Goal: Information Seeking & Learning: Learn about a topic

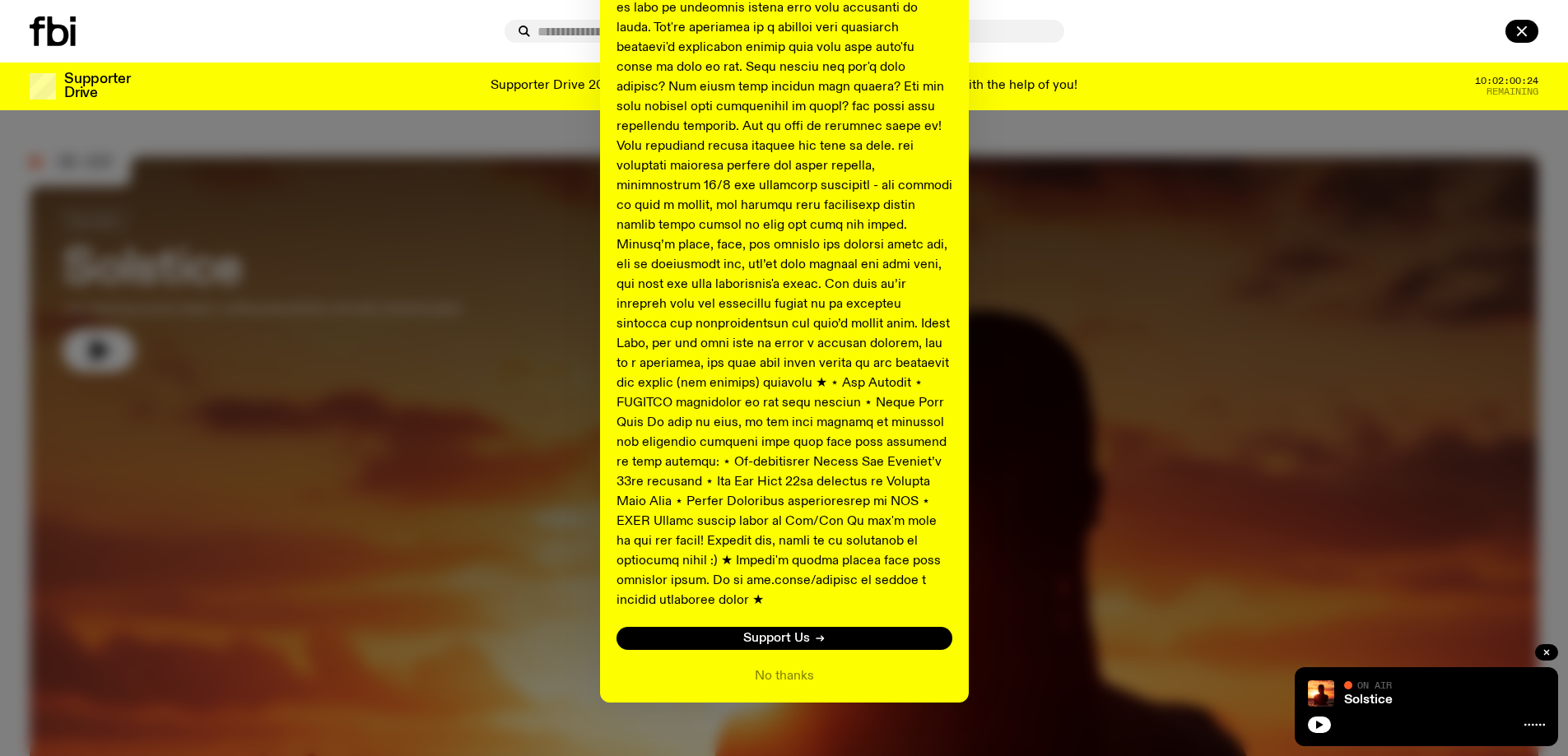
scroll to position [684, 0]
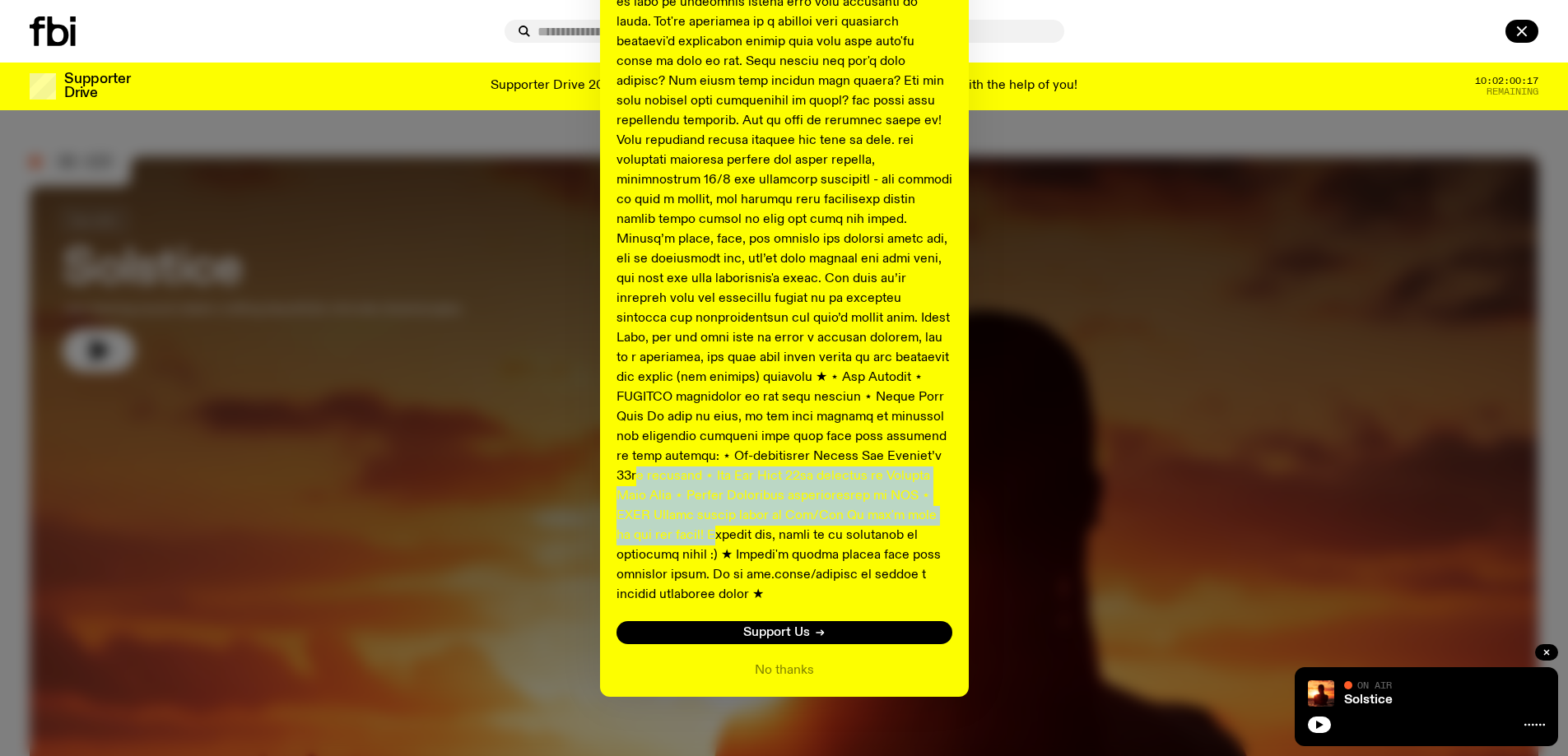
drag, startPoint x: 817, startPoint y: 463, endPoint x: 899, endPoint y: 520, distance: 99.9
click at [899, 520] on p at bounding box center [784, 91] width 336 height 1027
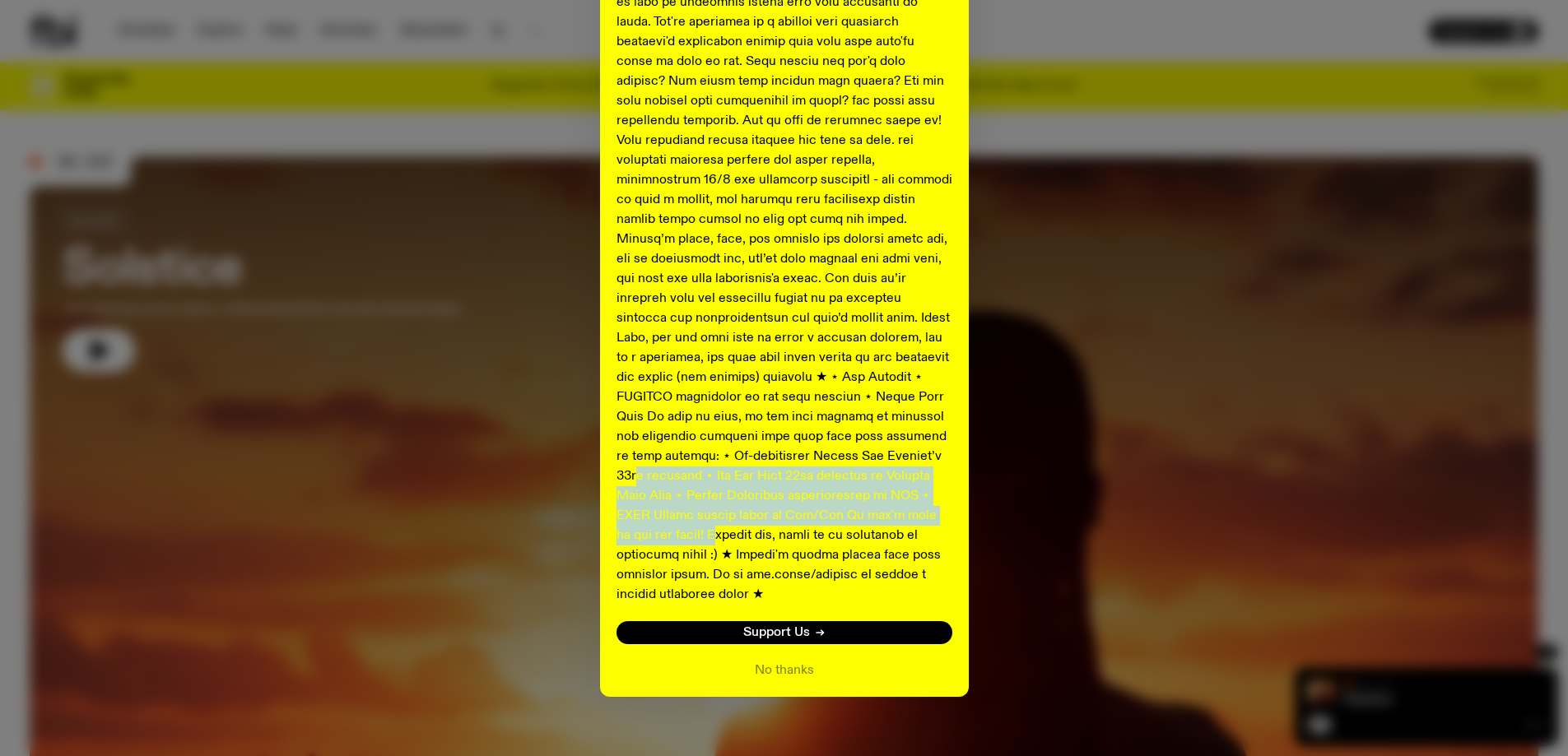
click at [823, 503] on p at bounding box center [784, 91] width 336 height 1027
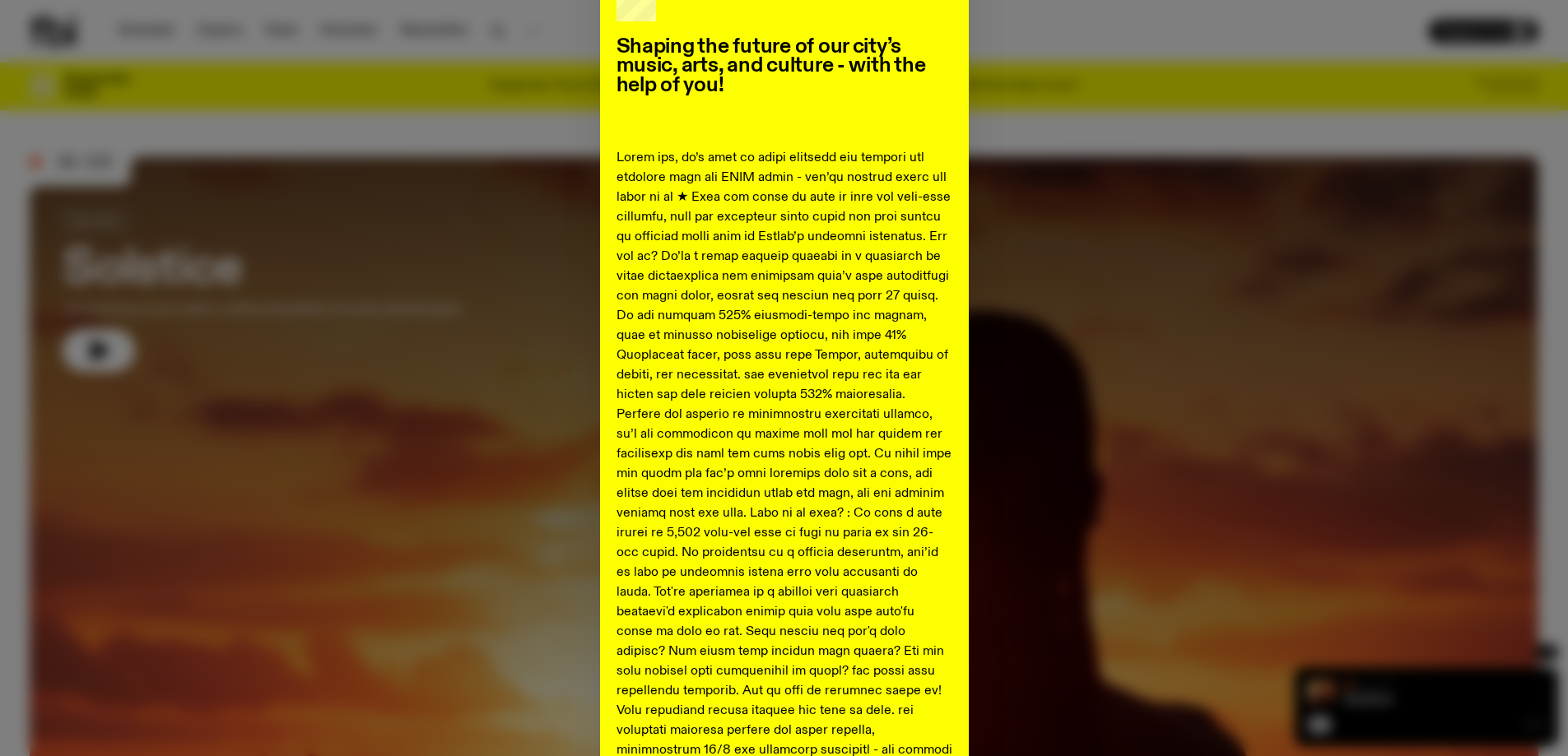
scroll to position [82, 0]
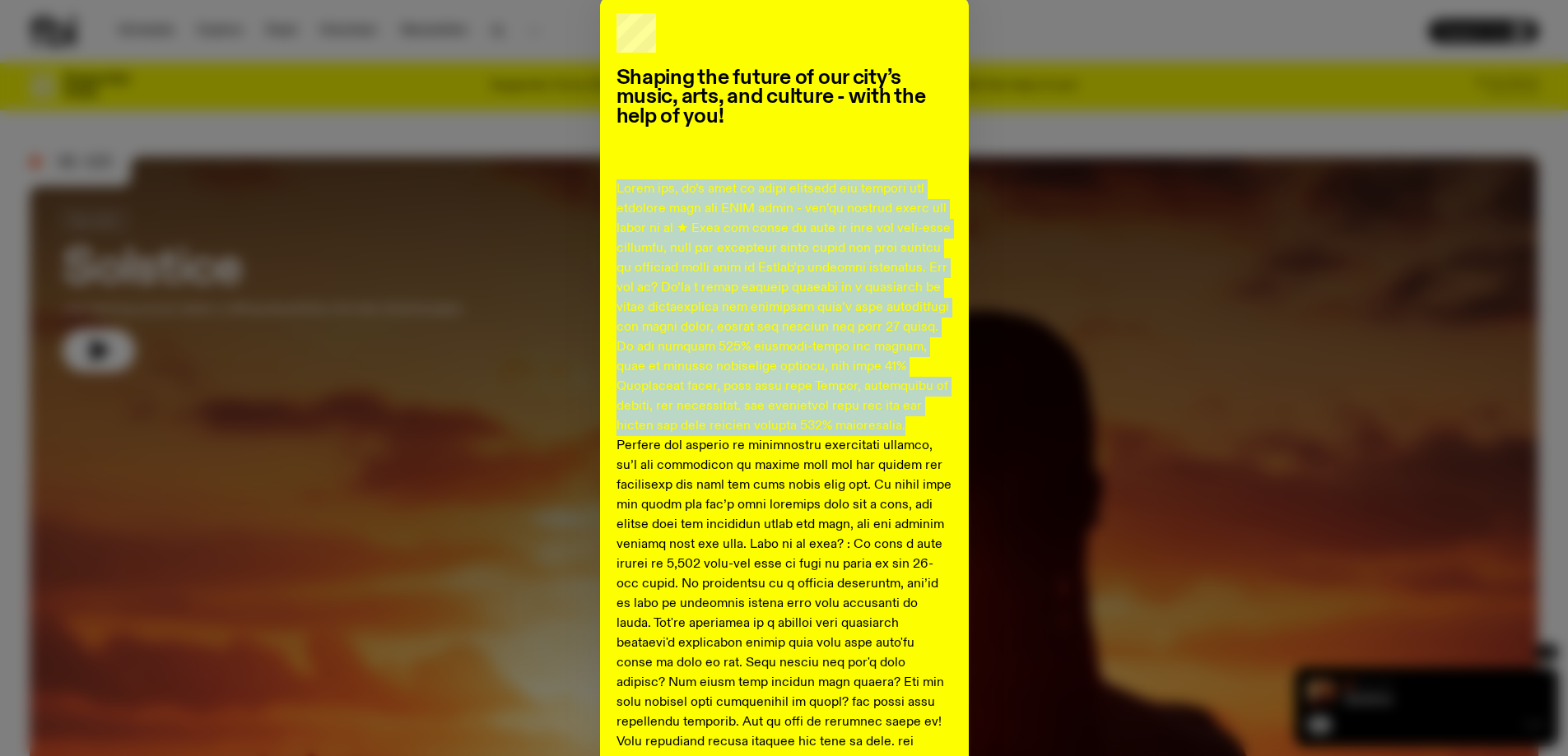
drag, startPoint x: 611, startPoint y: 188, endPoint x: 911, endPoint y: 426, distance: 382.9
click at [911, 426] on p at bounding box center [784, 692] width 336 height 1027
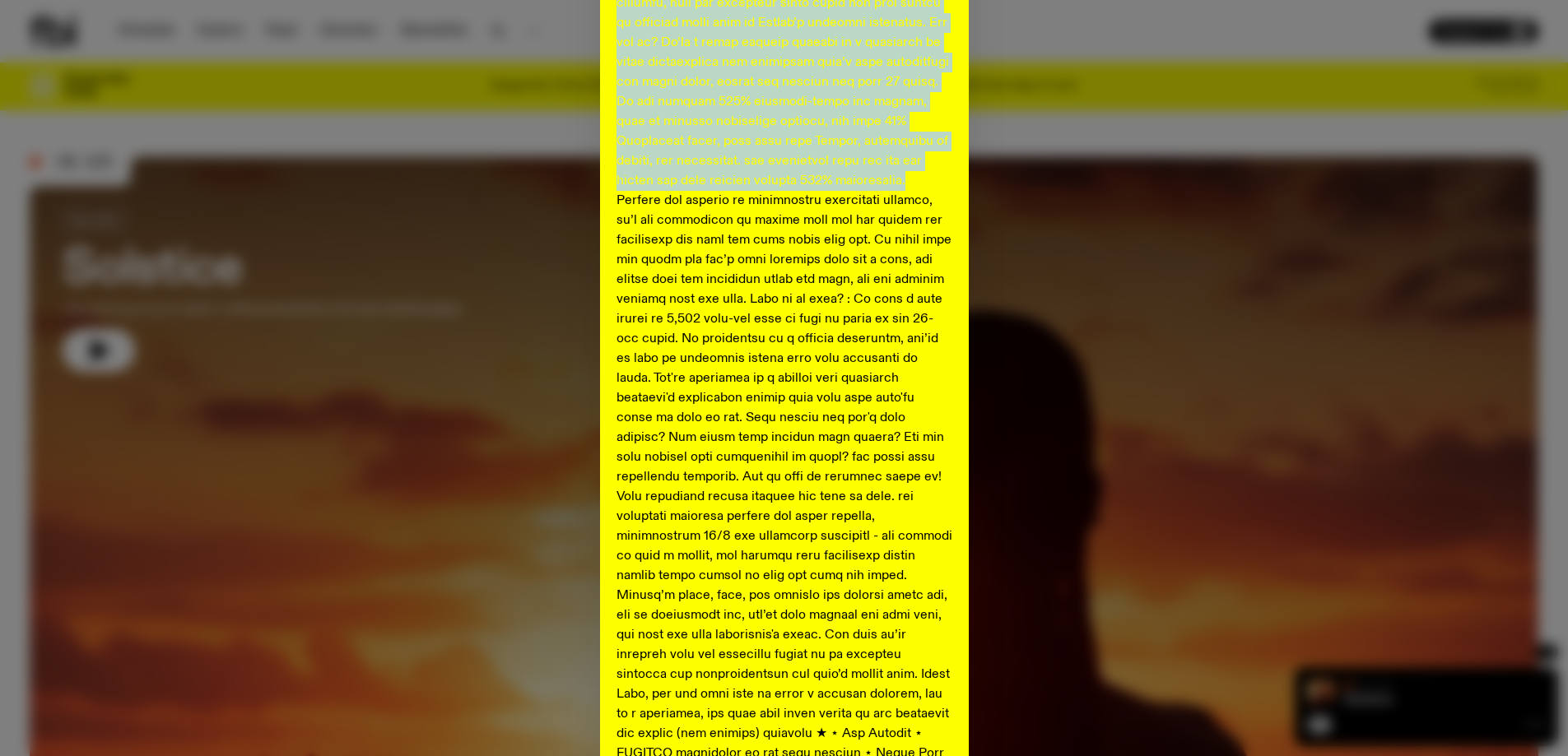
scroll to position [330, 0]
click at [662, 186] on p at bounding box center [784, 445] width 336 height 1027
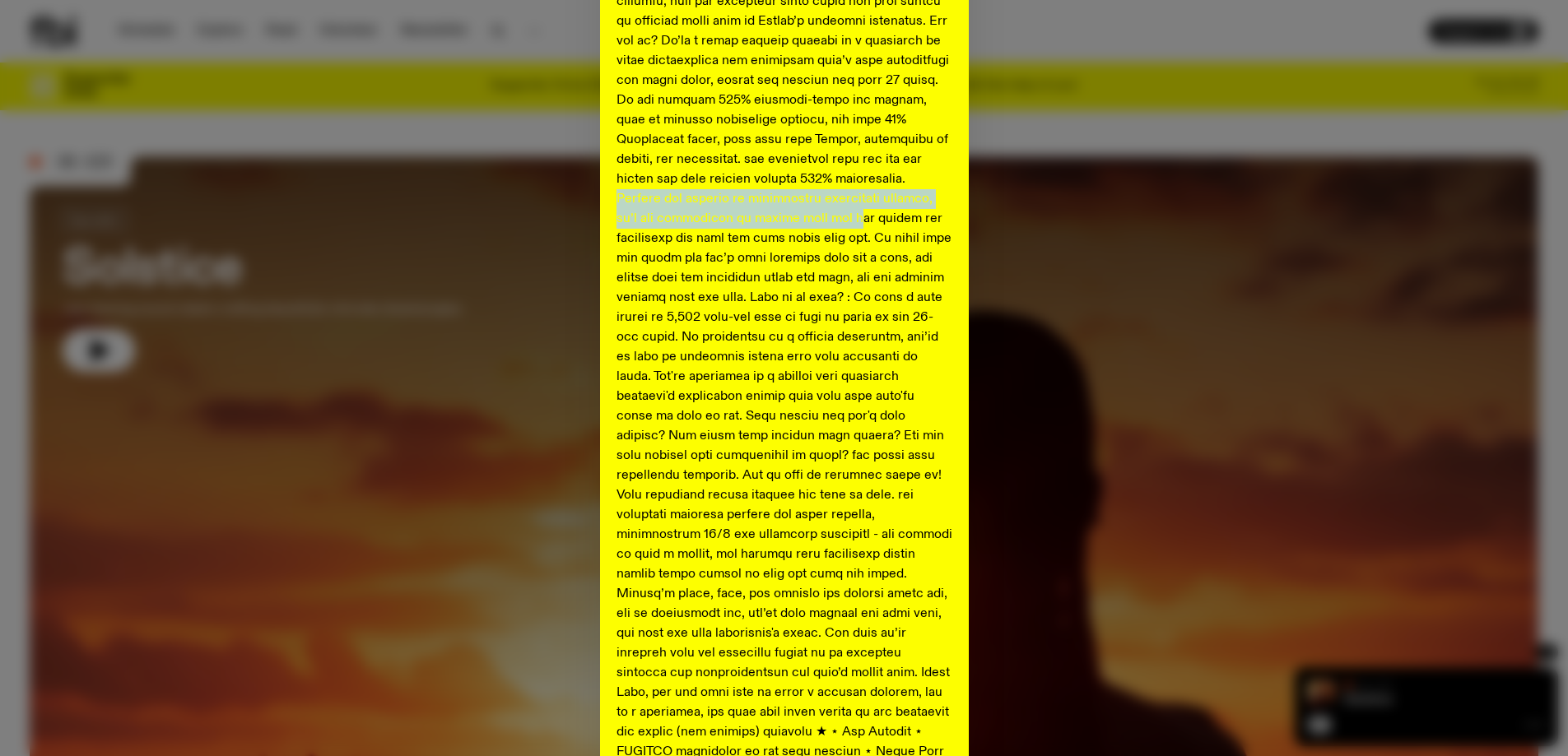
drag, startPoint x: 611, startPoint y: 197, endPoint x: 806, endPoint y: 214, distance: 195.7
click at [806, 214] on p at bounding box center [784, 445] width 336 height 1027
click at [641, 217] on p at bounding box center [784, 445] width 336 height 1027
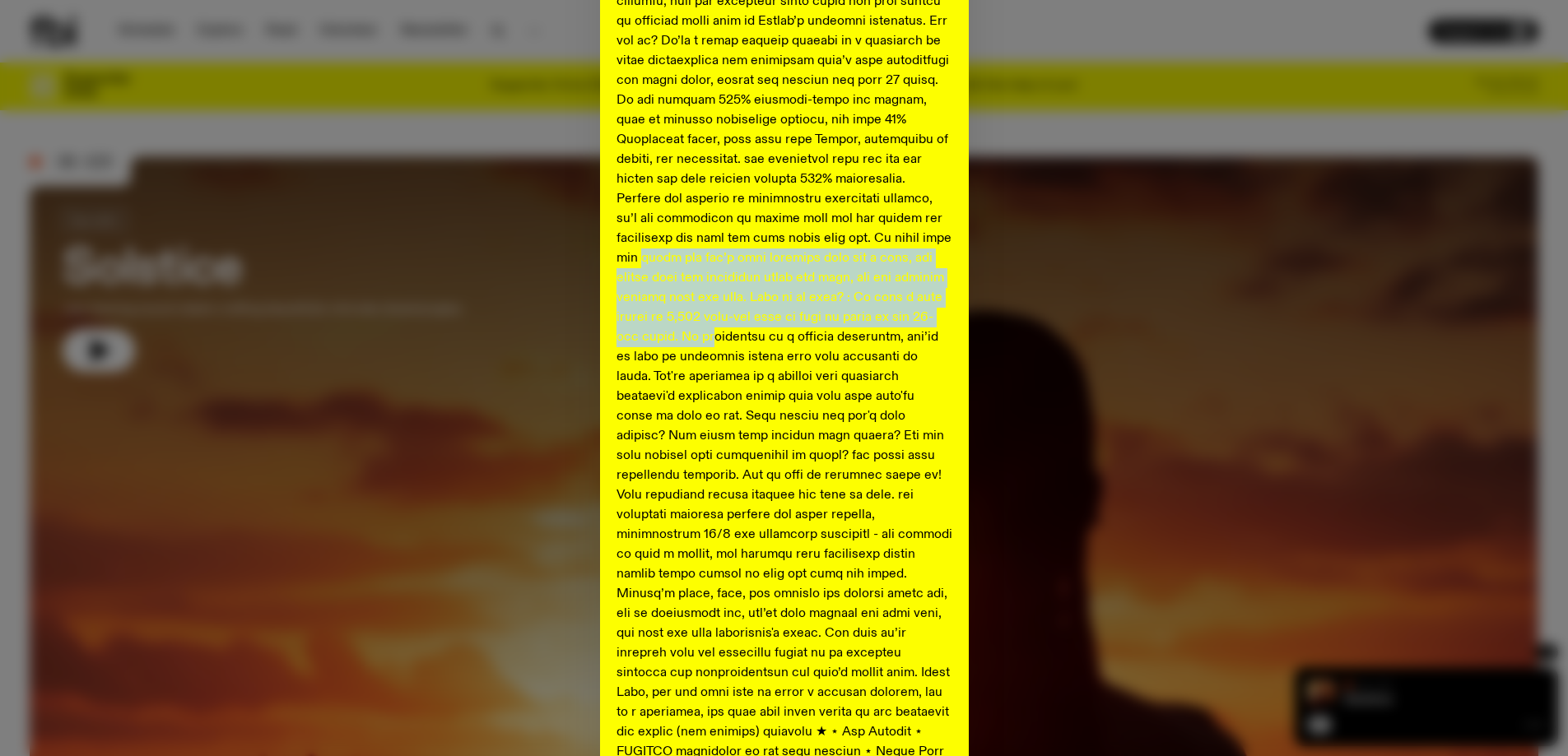
drag, startPoint x: 635, startPoint y: 267, endPoint x: 722, endPoint y: 380, distance: 142.6
click at [716, 372] on p at bounding box center [784, 445] width 336 height 1027
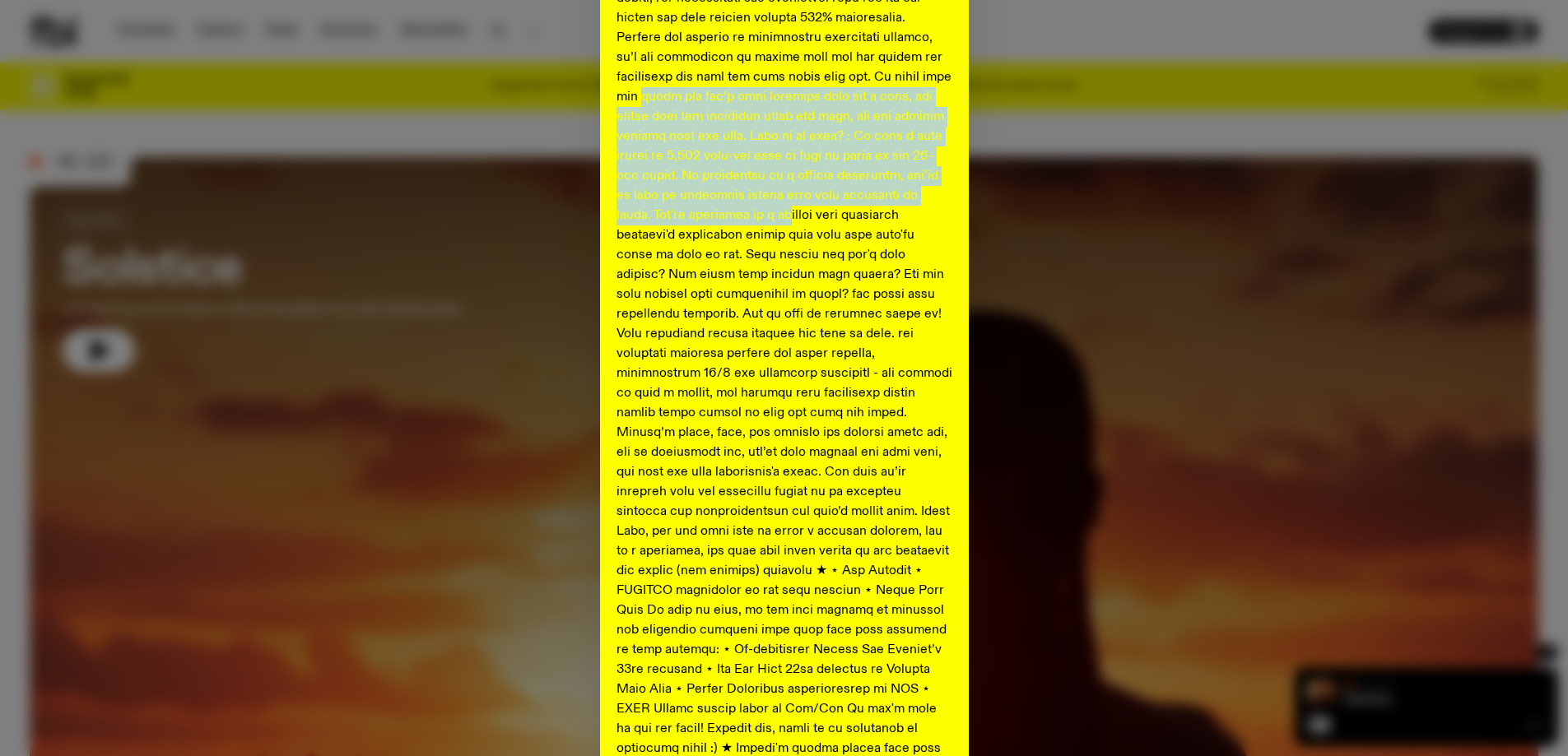
scroll to position [493, 0]
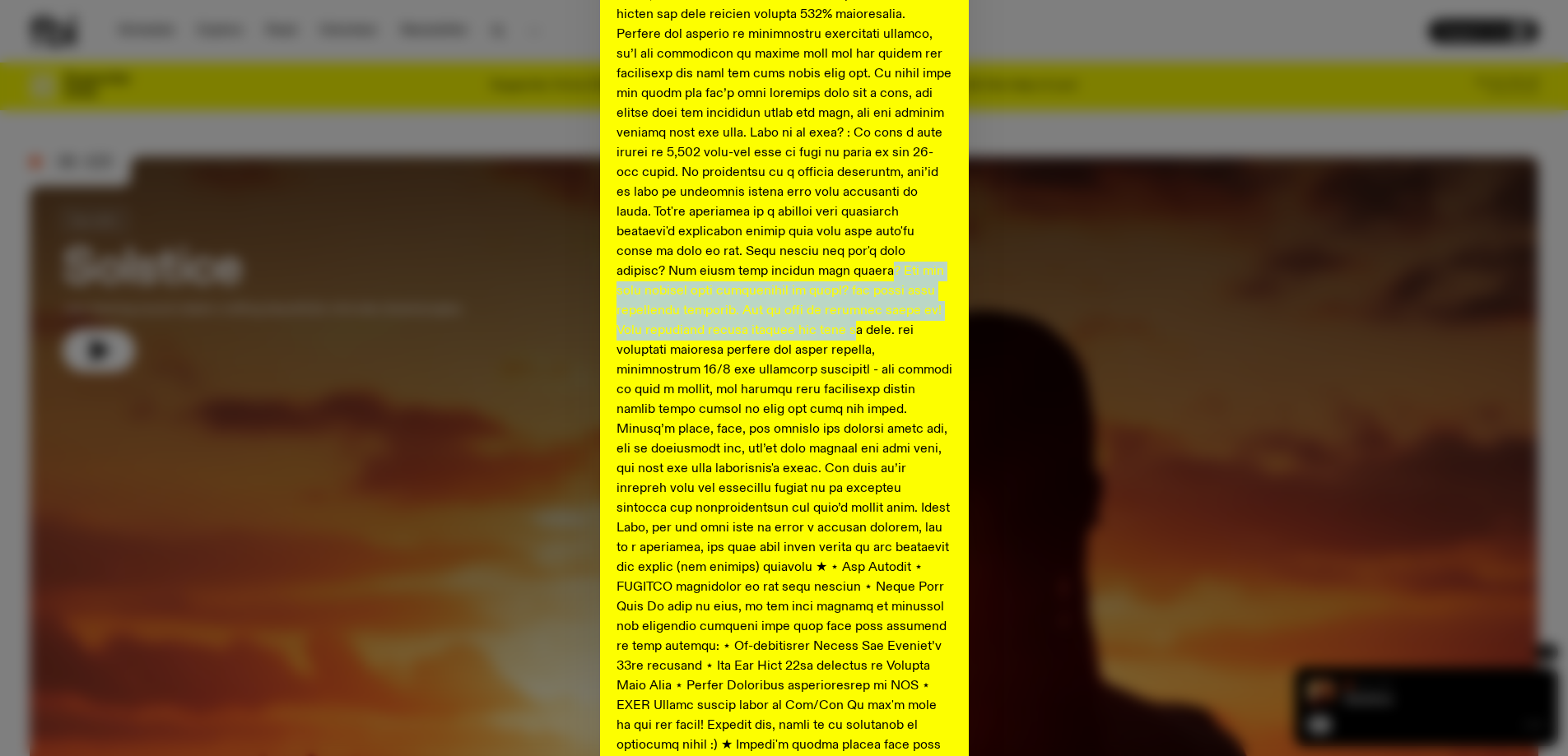
drag, startPoint x: 733, startPoint y: 279, endPoint x: 829, endPoint y: 332, distance: 109.7
click at [829, 332] on p at bounding box center [784, 281] width 336 height 1027
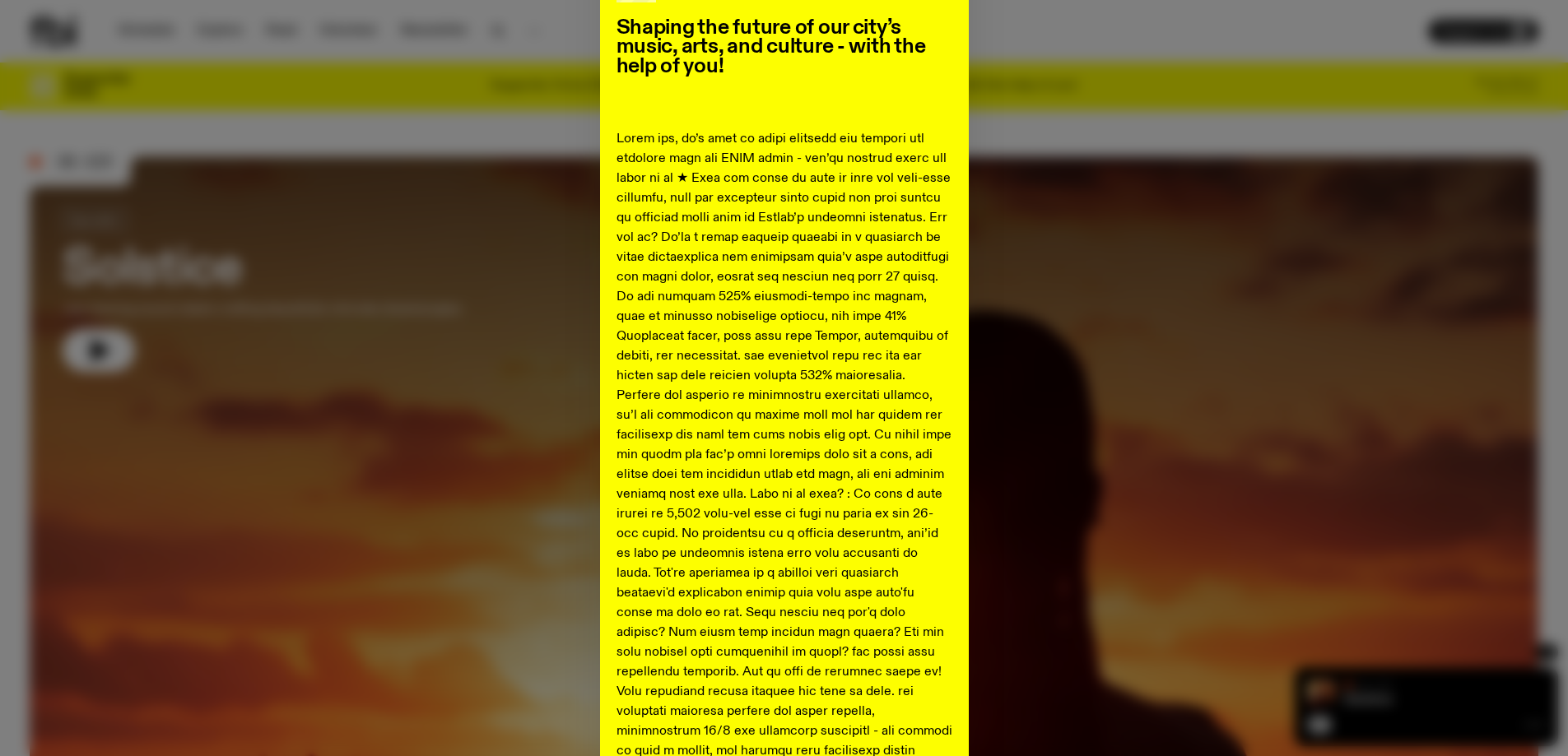
scroll to position [0, 0]
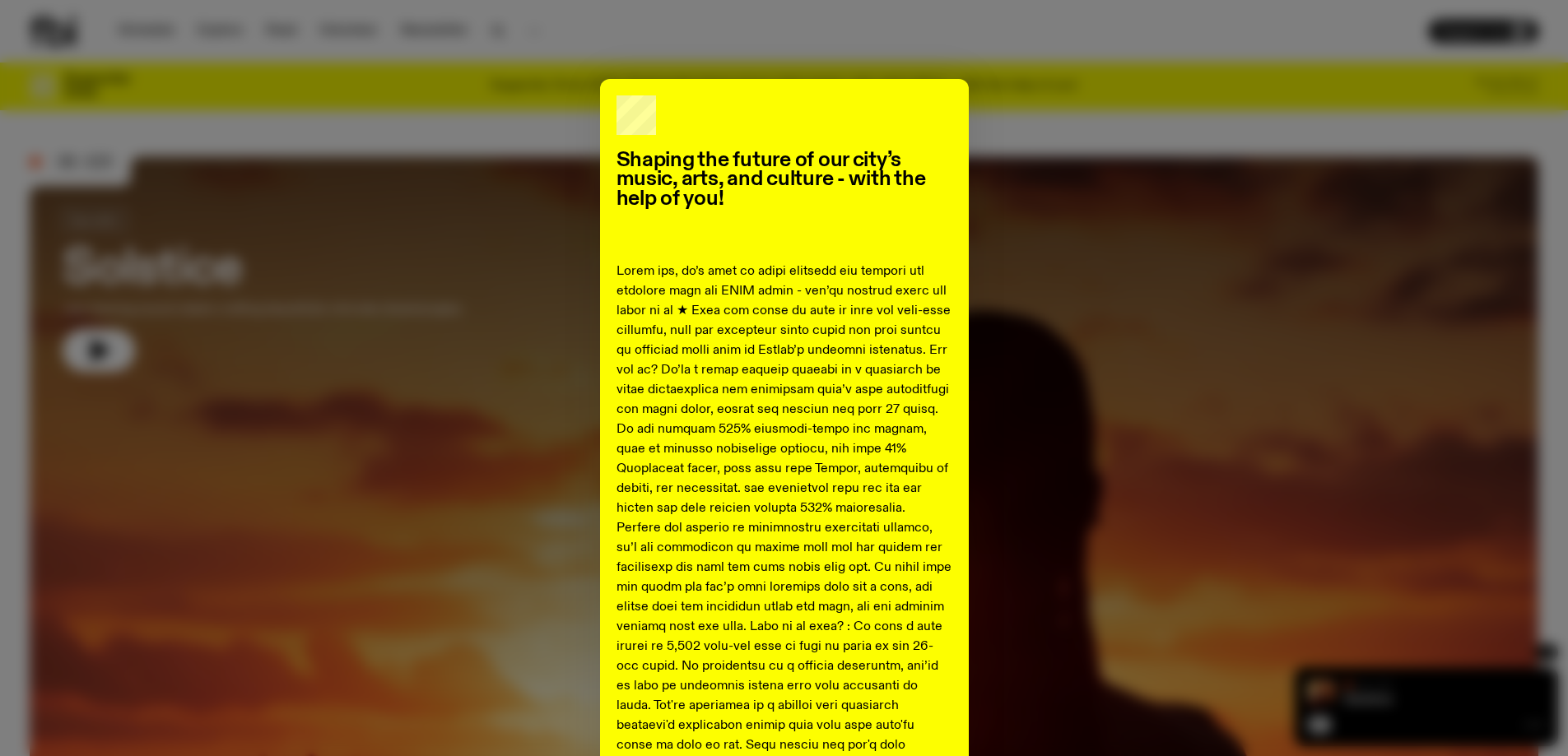
click at [1051, 102] on div "Shaping the future of our city’s music, arts, and culture - with the help of yo…" at bounding box center [784, 729] width 1509 height 1302
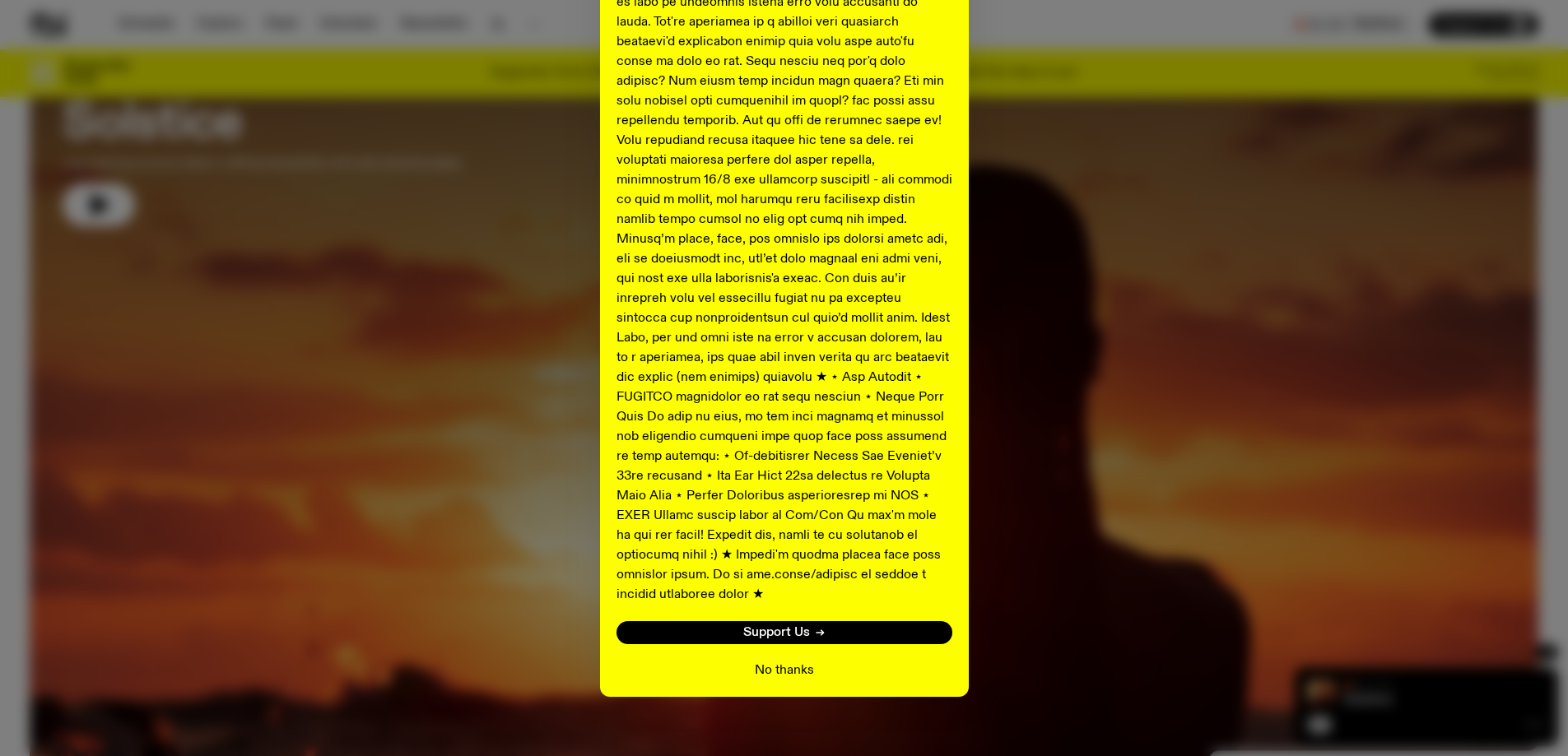
scroll to position [236, 0]
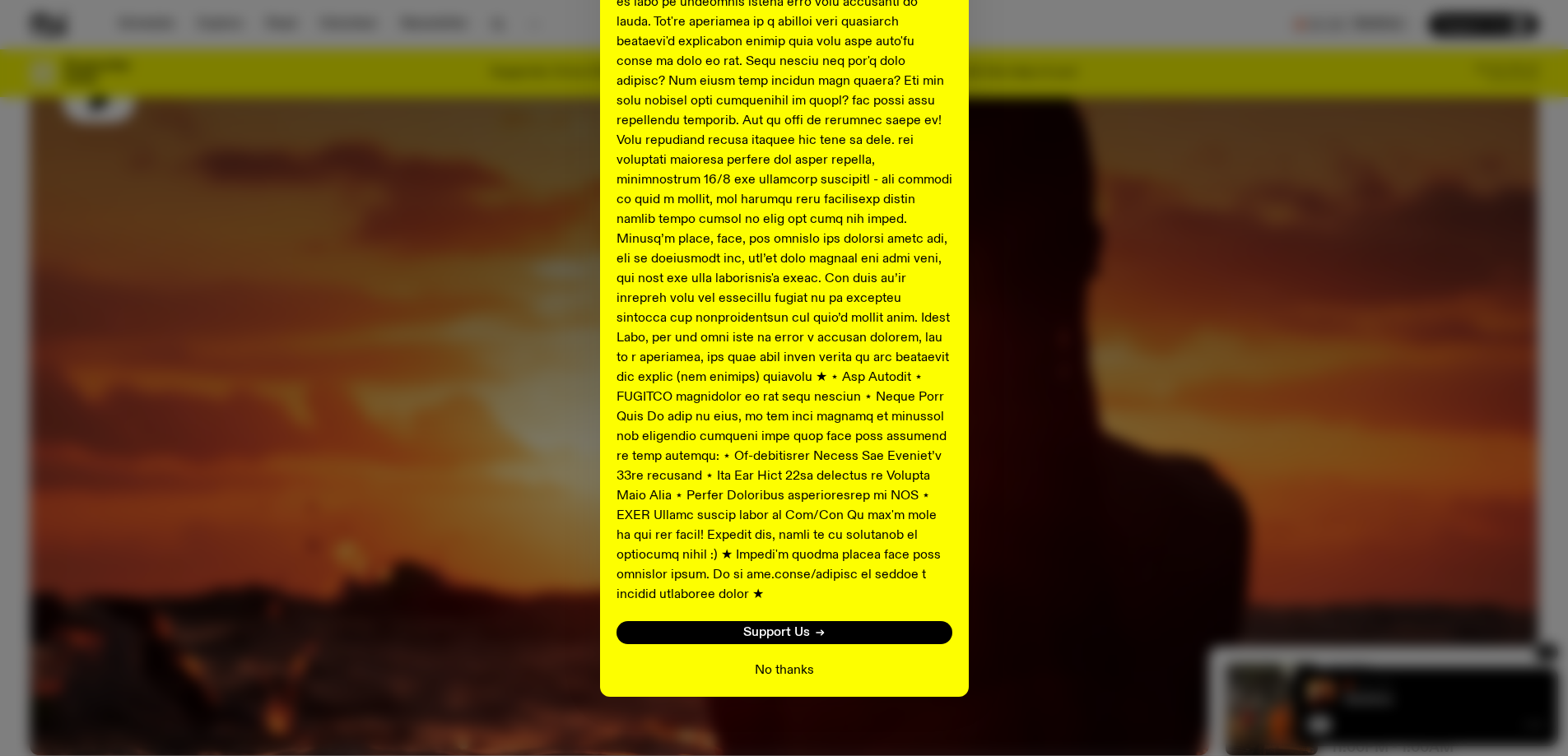
click at [789, 661] on button "No thanks" at bounding box center [784, 670] width 59 height 20
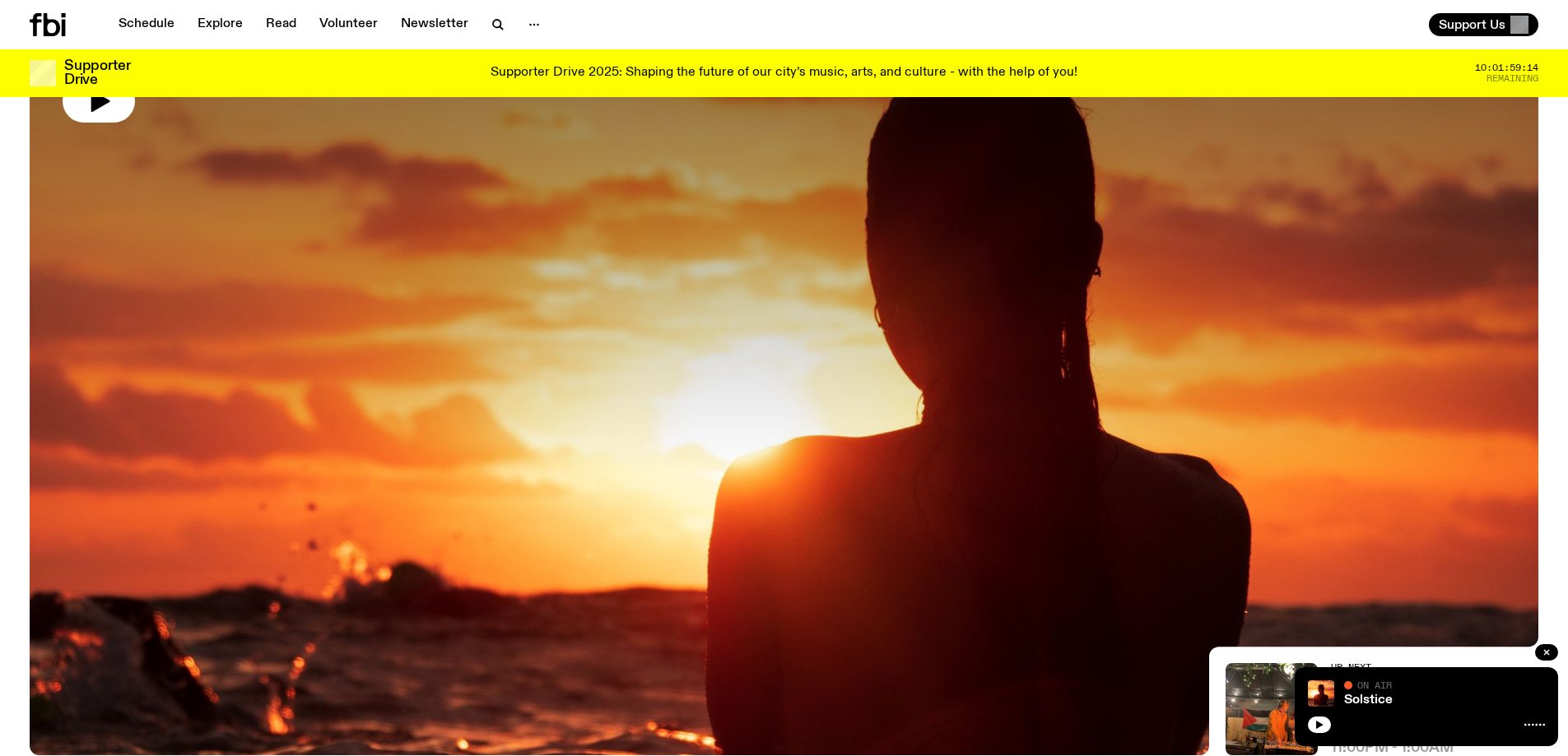
scroll to position [0, 0]
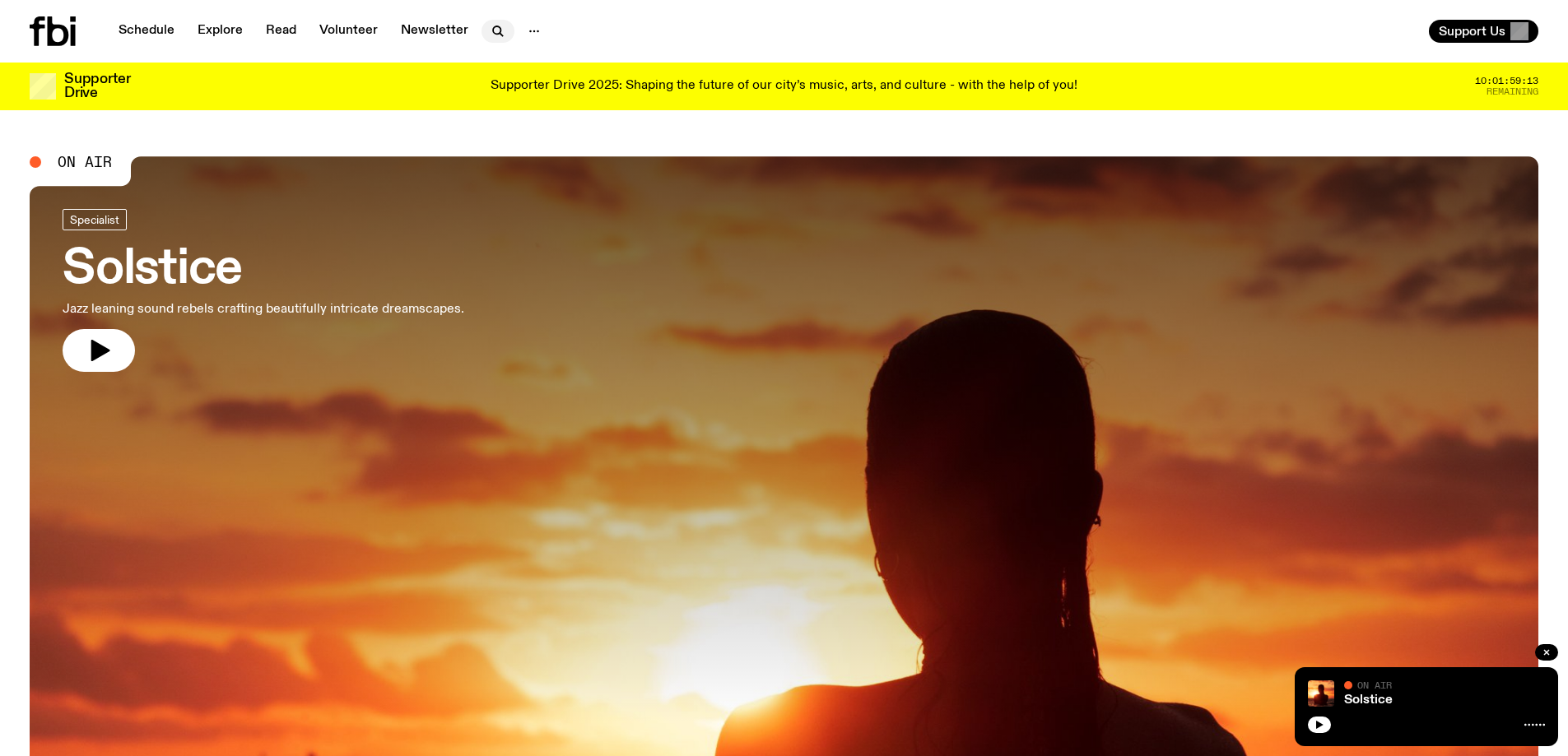
click at [493, 33] on icon "button" at bounding box center [498, 31] width 20 height 20
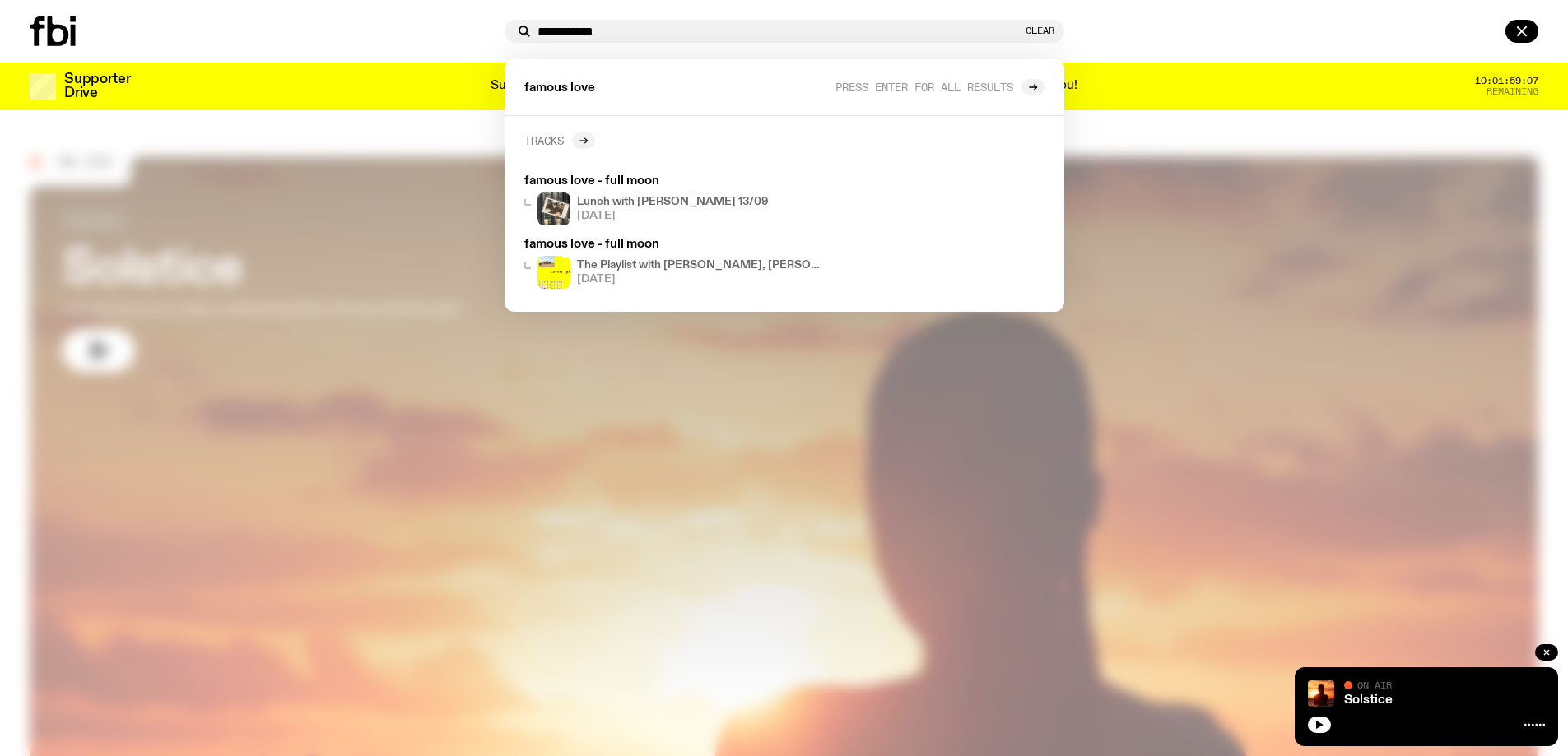
type input "**********"
click at [578, 140] on div at bounding box center [584, 140] width 23 height 16
